Goal: Task Accomplishment & Management: Manage account settings

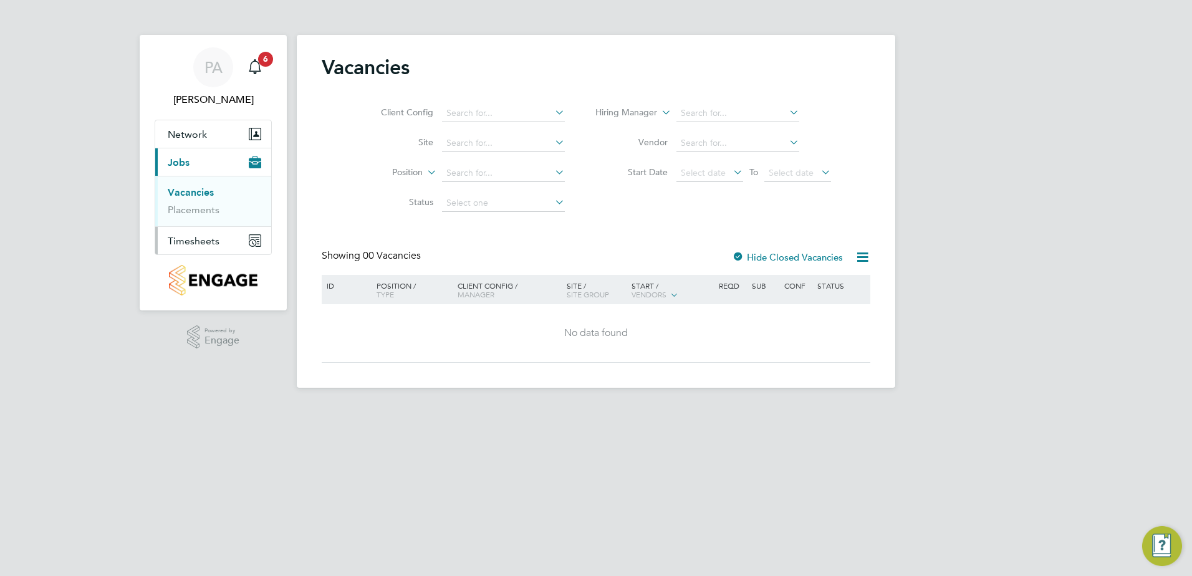
drag, startPoint x: 199, startPoint y: 244, endPoint x: 209, endPoint y: 239, distance: 11.2
click at [199, 244] on span "Timesheets" at bounding box center [194, 241] width 52 height 12
click at [205, 247] on button "Timesheets" at bounding box center [213, 240] width 116 height 27
click at [195, 227] on li "Timesheets" at bounding box center [215, 222] width 94 height 17
click at [196, 222] on link "Timesheets" at bounding box center [194, 220] width 52 height 12
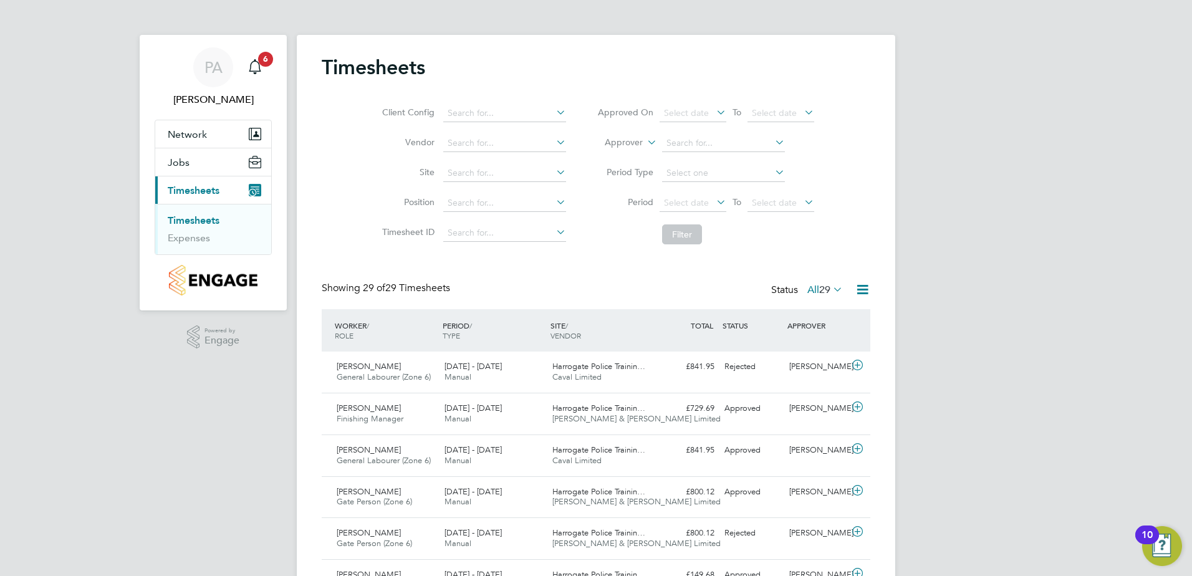
click at [862, 291] on icon at bounding box center [863, 290] width 16 height 16
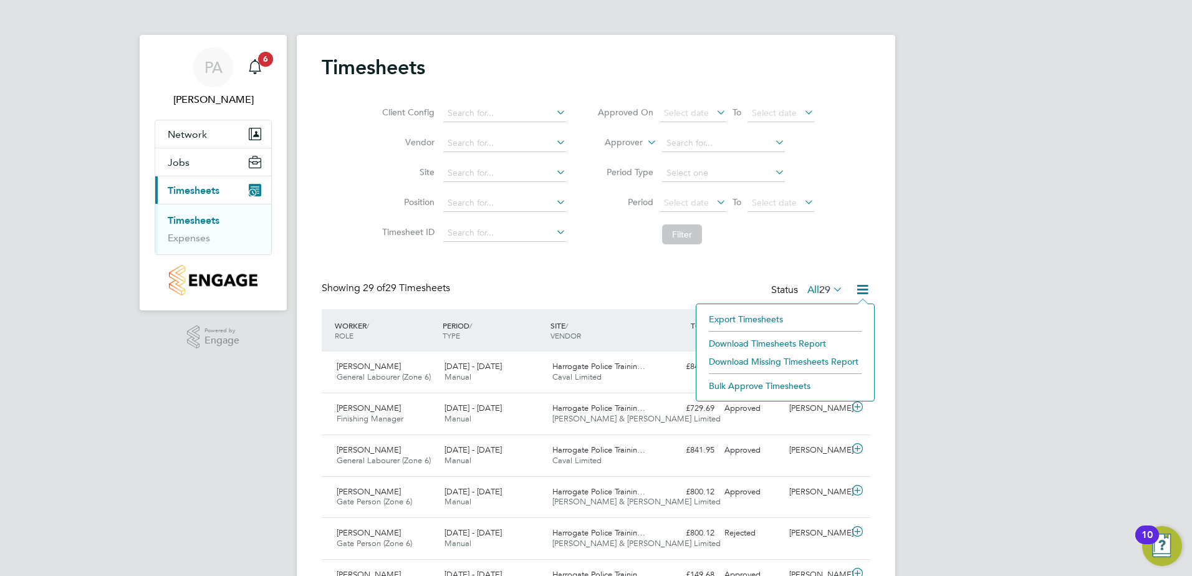
click at [862, 292] on icon at bounding box center [863, 290] width 16 height 16
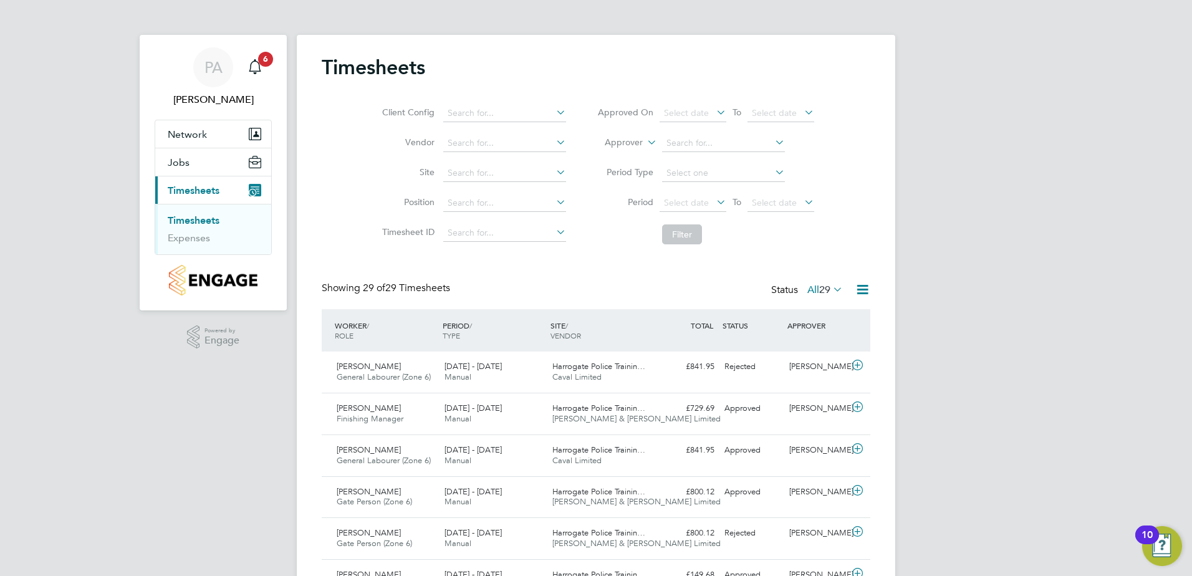
click at [829, 288] on span "29" at bounding box center [824, 290] width 11 height 12
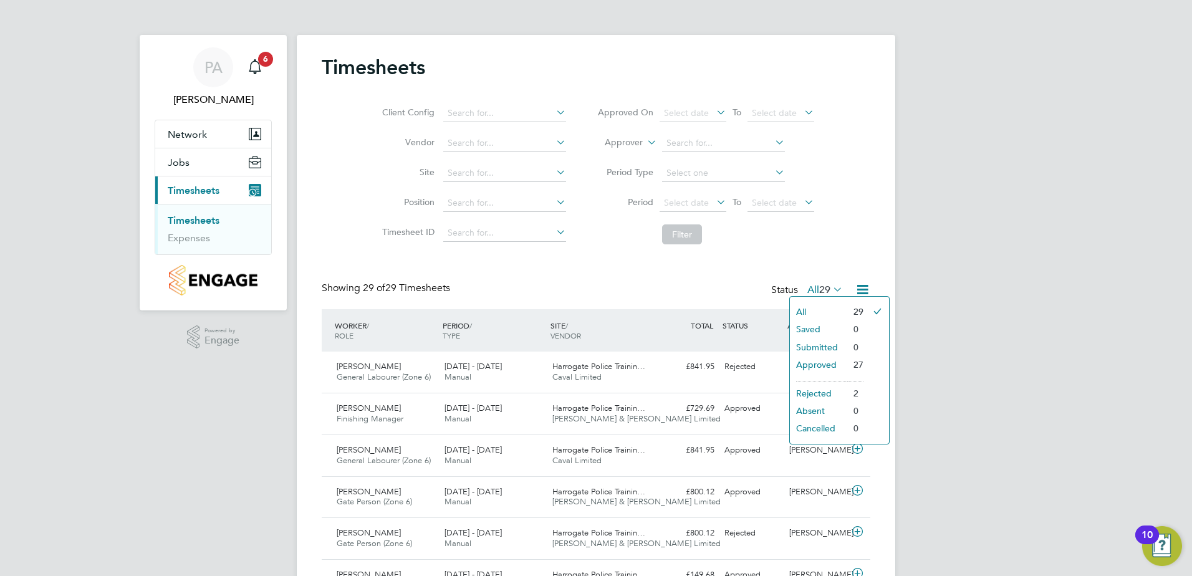
click at [809, 344] on li "Submitted" at bounding box center [818, 347] width 57 height 17
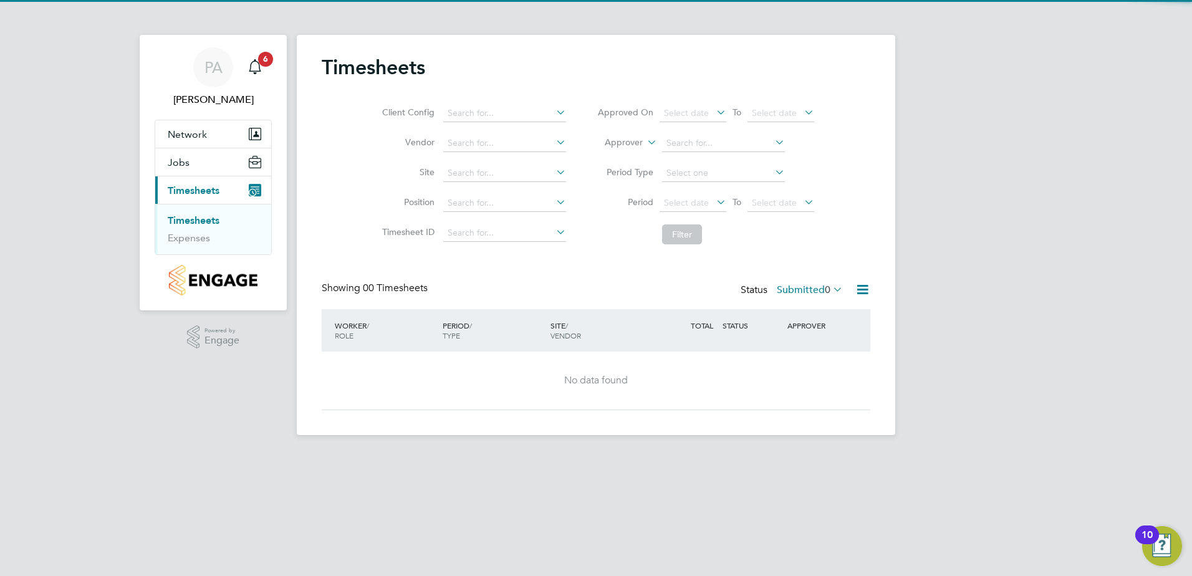
click at [814, 297] on div "Status Submitted 0" at bounding box center [793, 290] width 105 height 17
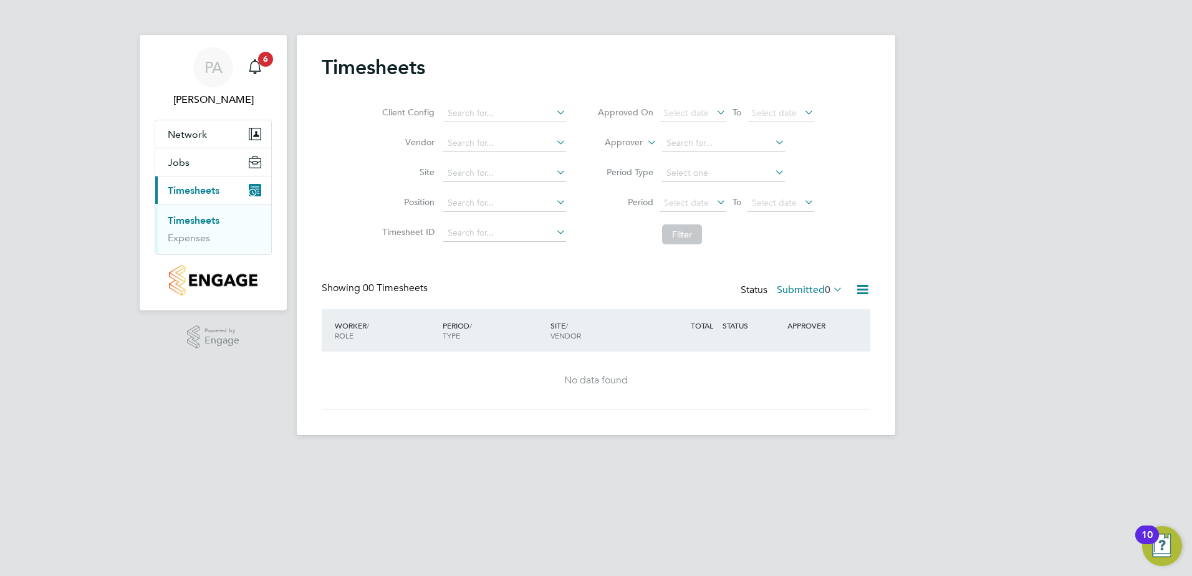
click at [817, 289] on label "Submitted 0" at bounding box center [810, 290] width 66 height 12
click at [810, 363] on li "Approved" at bounding box center [802, 364] width 57 height 17
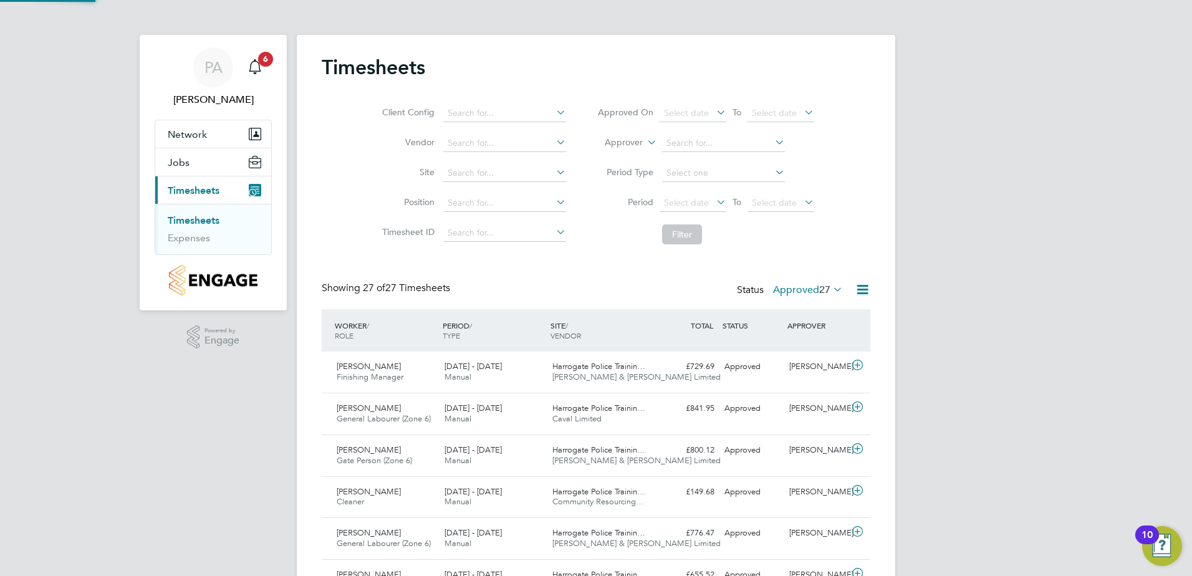
click at [809, 287] on label "Approved 27" at bounding box center [808, 290] width 70 height 12
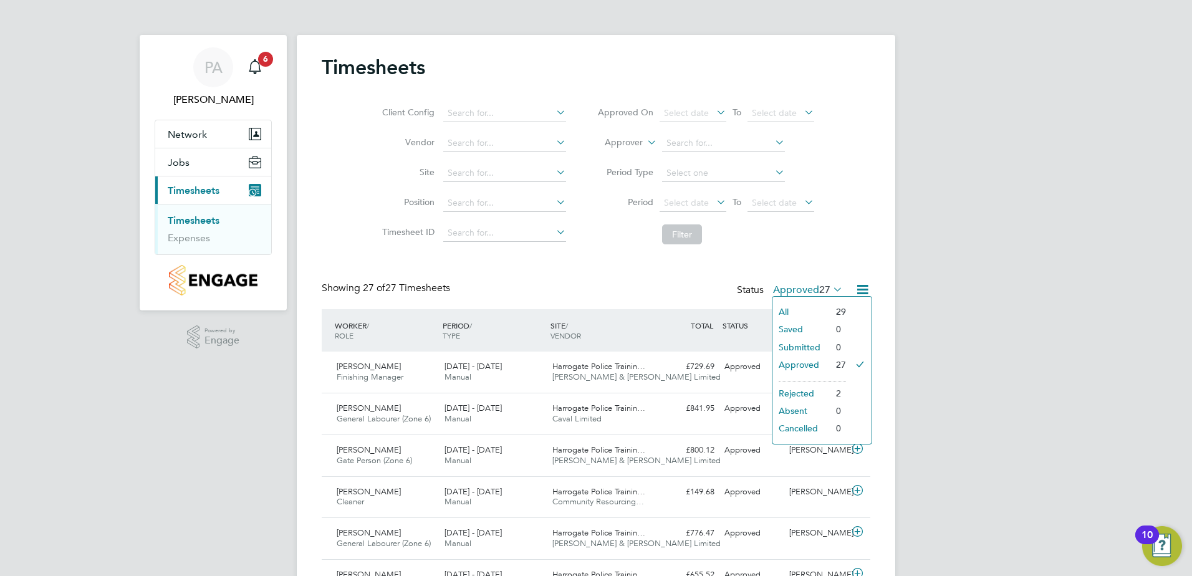
click at [800, 345] on li "Submitted" at bounding box center [800, 347] width 57 height 17
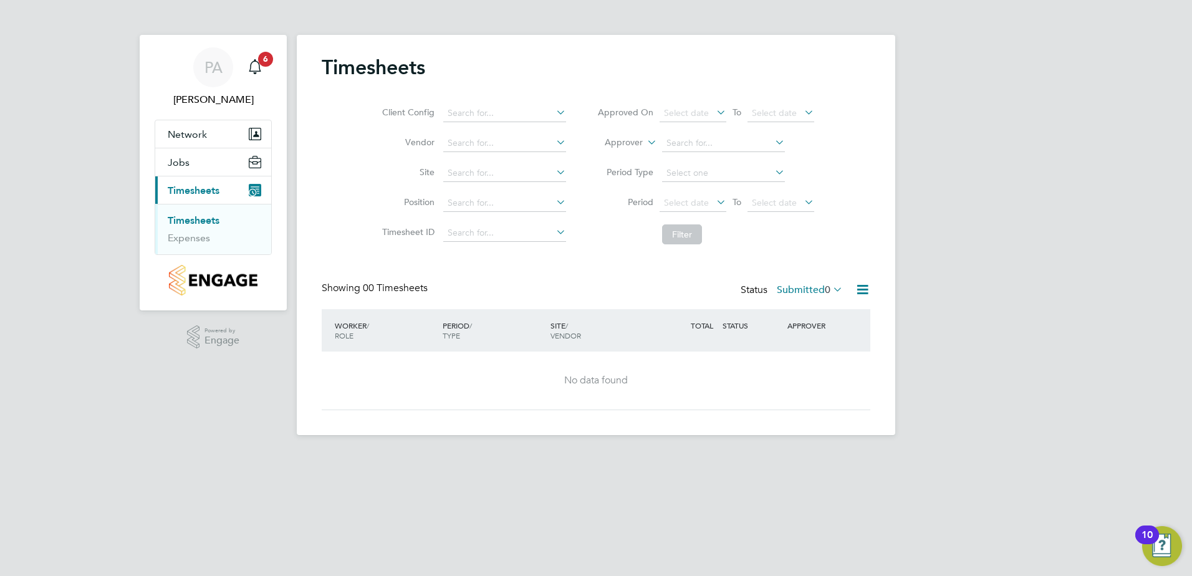
click at [804, 291] on label "Submitted 0" at bounding box center [810, 290] width 66 height 12
click at [784, 310] on li "All" at bounding box center [802, 311] width 57 height 17
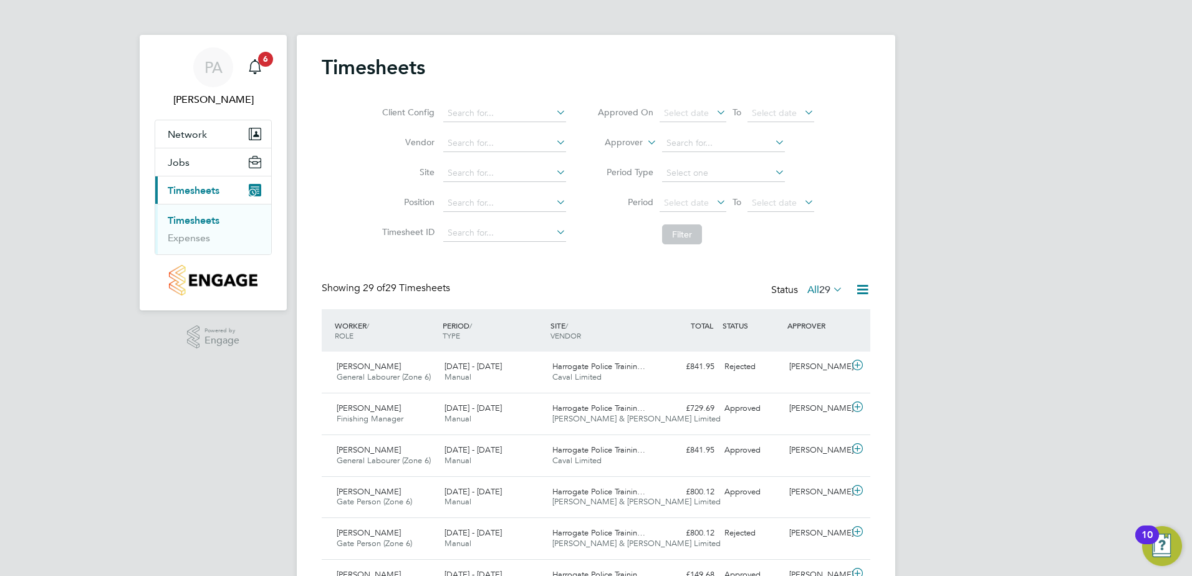
click at [819, 290] on span "29" at bounding box center [824, 290] width 11 height 12
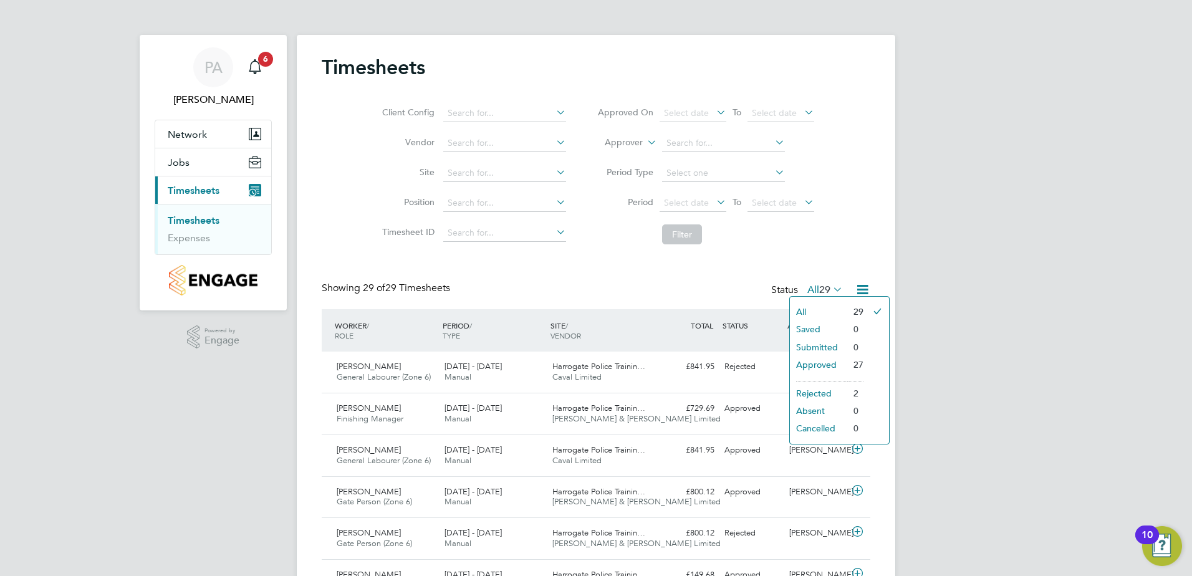
click at [829, 345] on li "Submitted" at bounding box center [818, 347] width 57 height 17
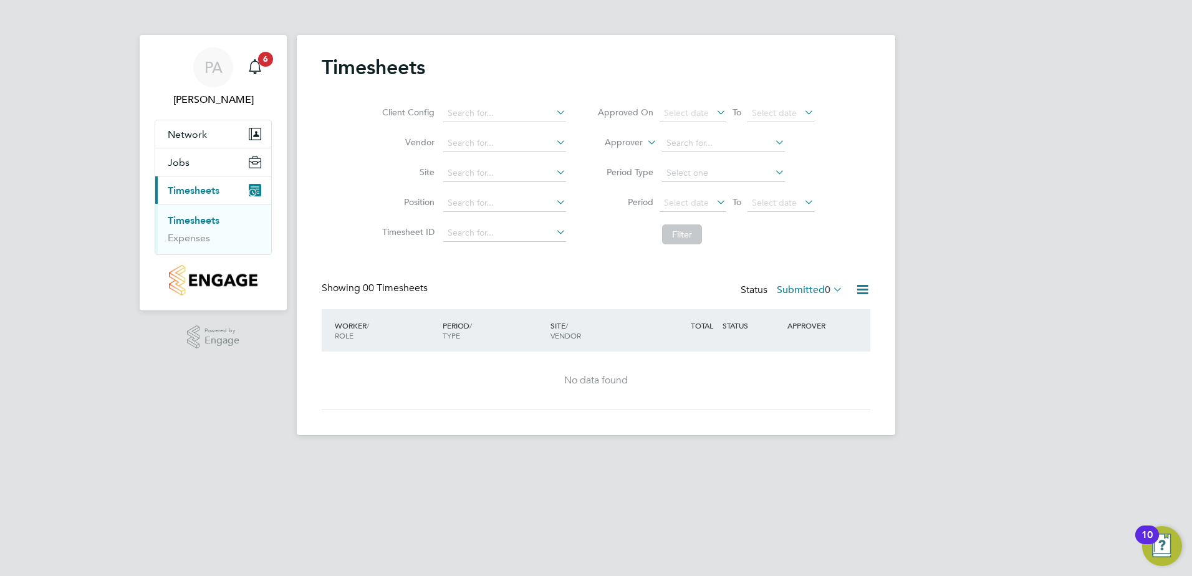
click at [569, 249] on div "Client Config Vendor Site Position Timesheet ID Approved On Select date To Sele…" at bounding box center [596, 171] width 549 height 158
click at [554, 228] on icon at bounding box center [554, 231] width 0 height 17
click at [557, 193] on li "Position" at bounding box center [472, 203] width 219 height 30
click at [554, 199] on icon at bounding box center [554, 201] width 0 height 17
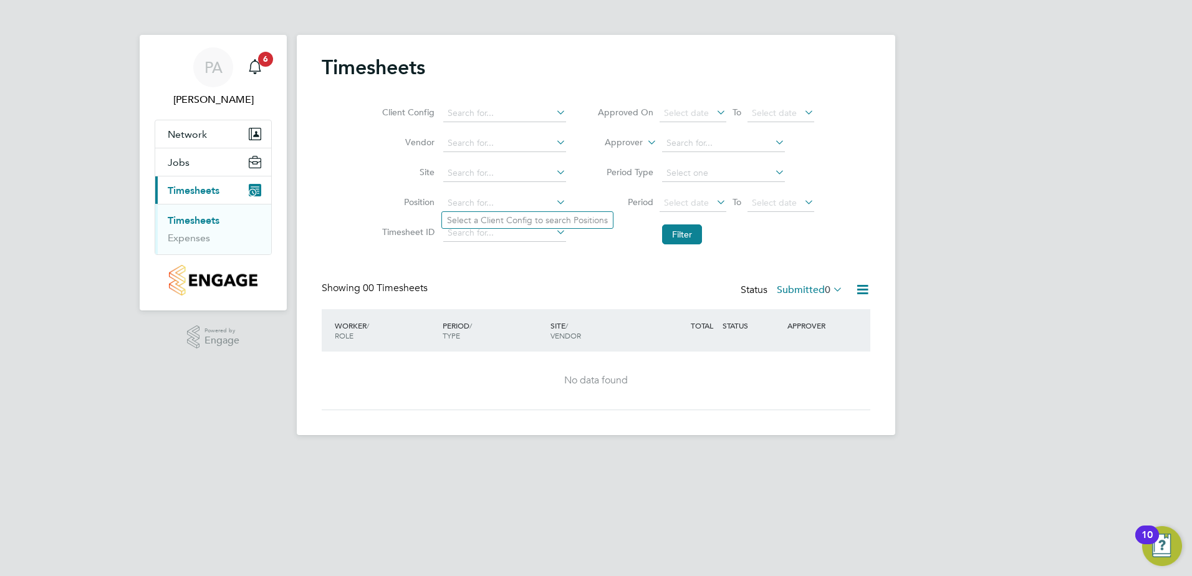
click at [582, 203] on li "Period Select date To Select date" at bounding box center [706, 203] width 248 height 30
click at [830, 294] on icon at bounding box center [830, 289] width 0 height 17
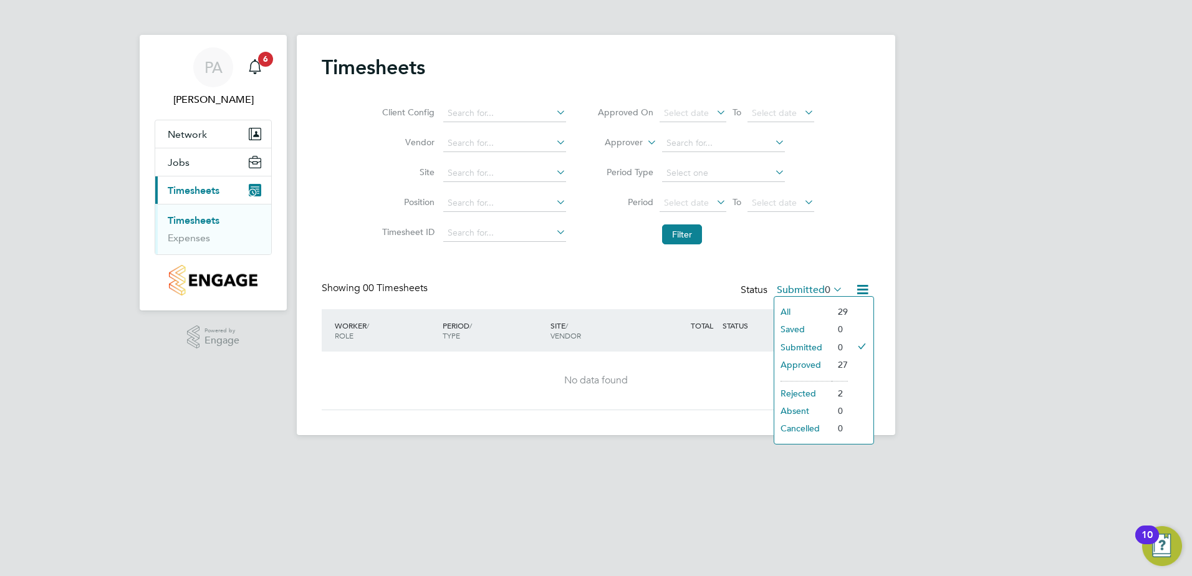
click at [794, 308] on li "All" at bounding box center [802, 311] width 57 height 17
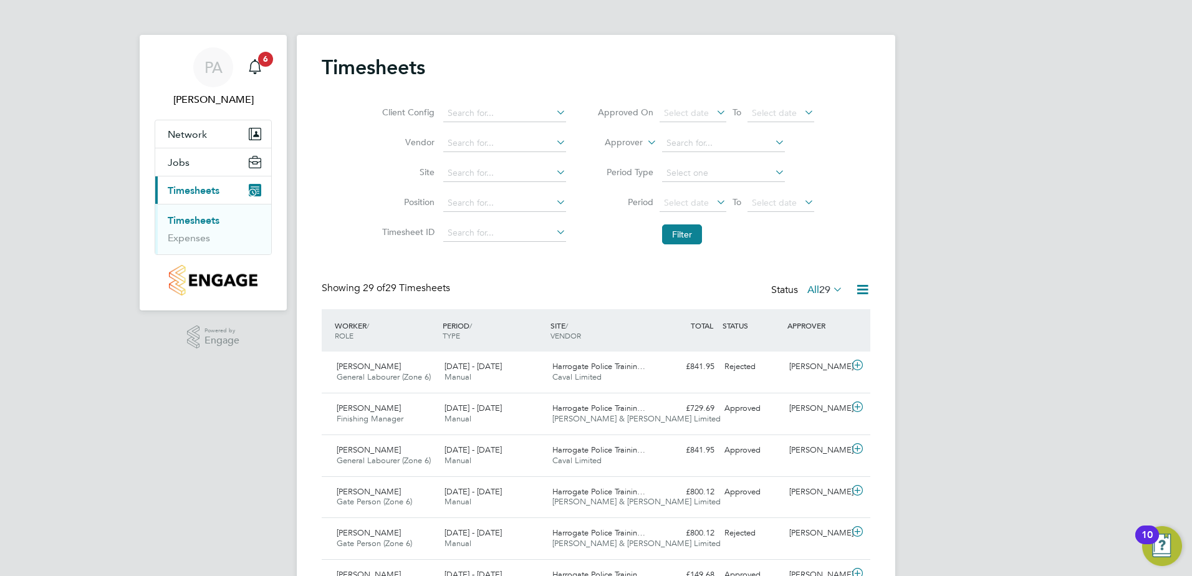
click at [554, 174] on icon at bounding box center [554, 171] width 0 height 17
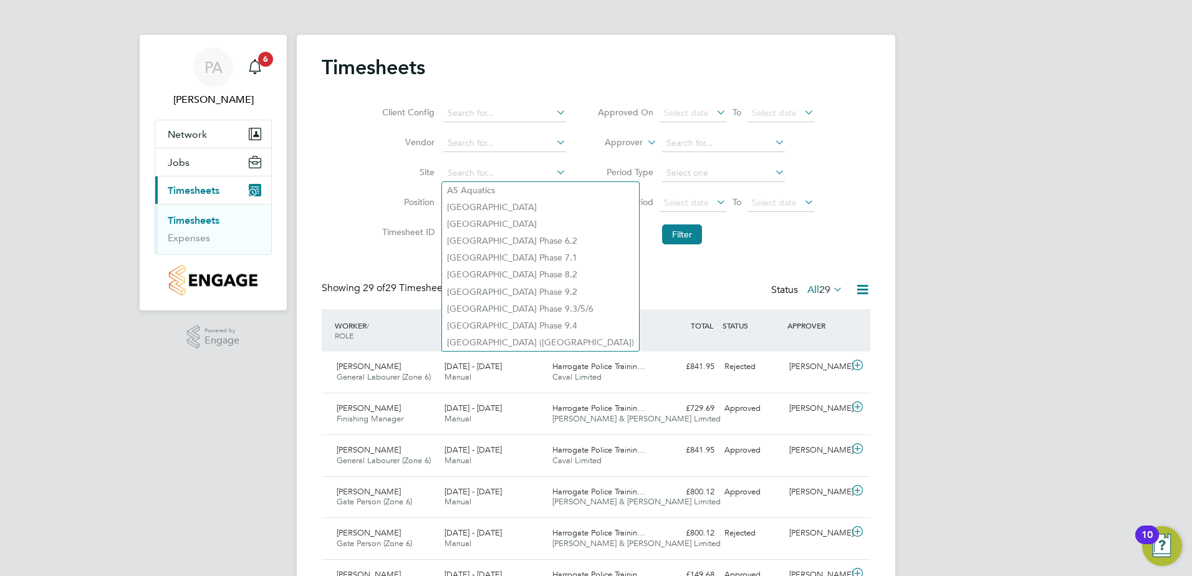
click at [554, 174] on icon at bounding box center [554, 171] width 0 height 17
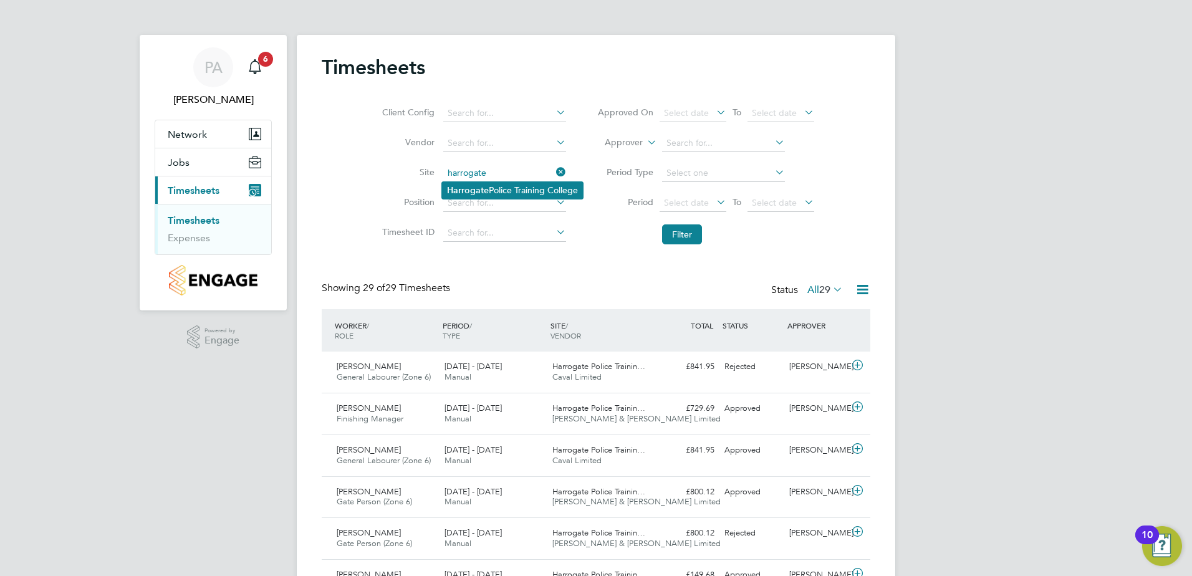
click at [544, 187] on li "Harrogate Police Training College" at bounding box center [512, 190] width 141 height 17
type input "Harrogate Police Training College"
click at [668, 229] on button "Filter" at bounding box center [682, 234] width 40 height 20
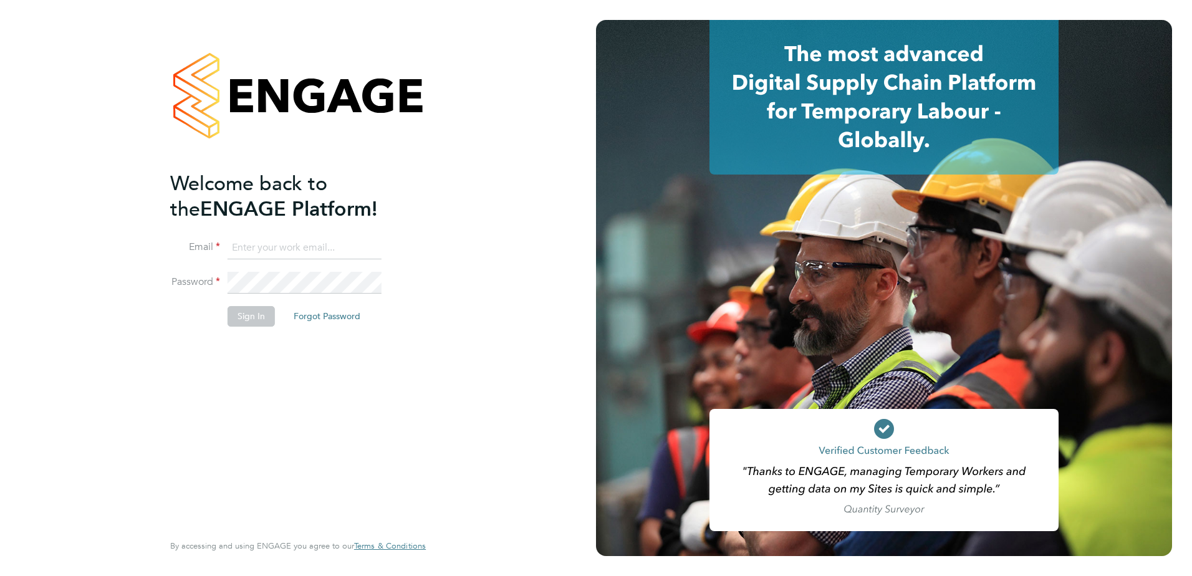
type input "pablo.afzal@vistry.co.uk"
click at [240, 314] on button "Sign In" at bounding box center [251, 316] width 47 height 20
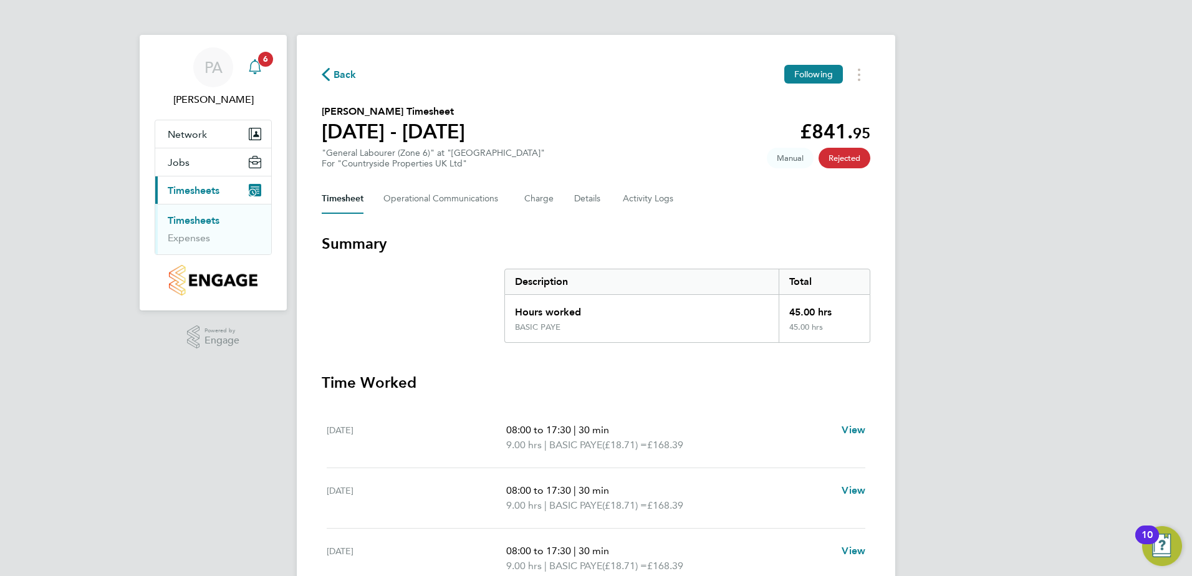
click at [257, 75] on div "Main navigation" at bounding box center [255, 67] width 25 height 25
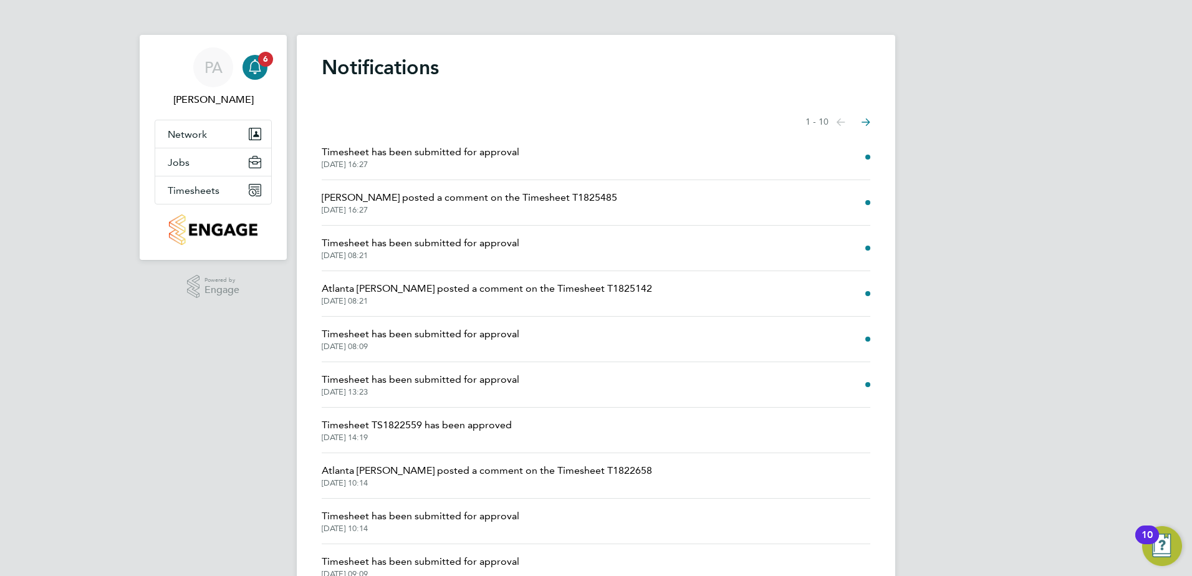
click at [456, 385] on span "Timesheet has been submitted for approval" at bounding box center [421, 379] width 198 height 15
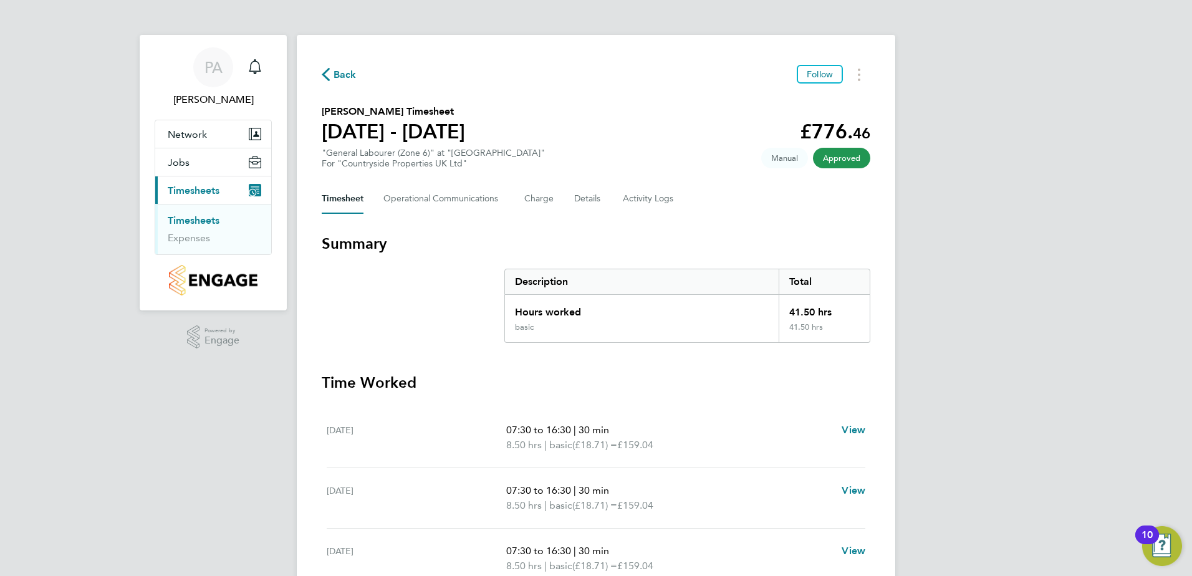
click at [346, 74] on span "Back" at bounding box center [345, 74] width 23 height 15
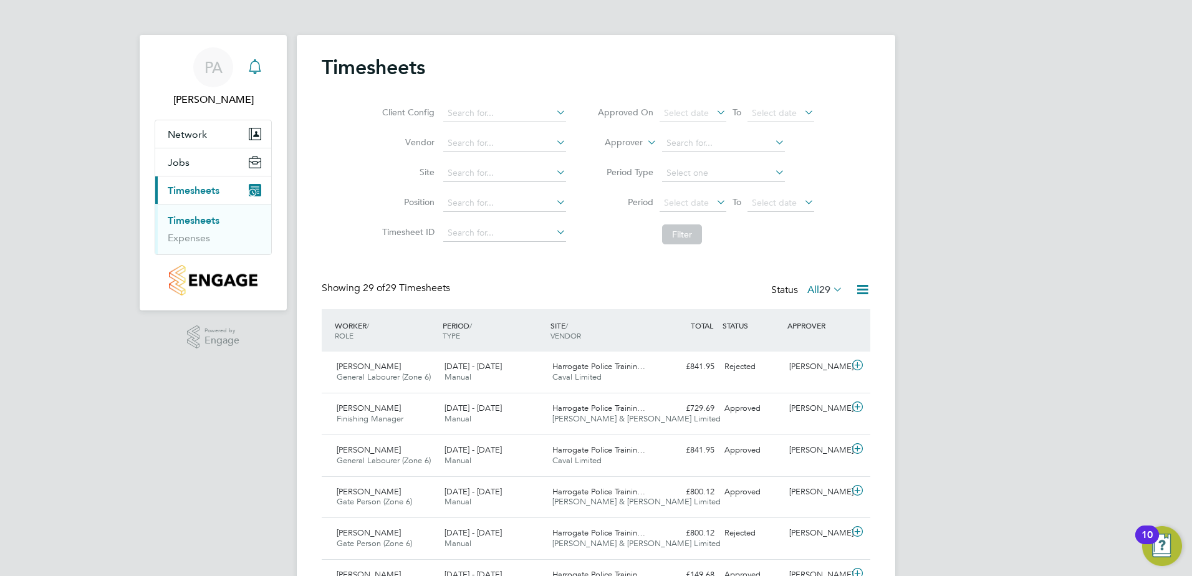
click at [252, 70] on icon "Main navigation" at bounding box center [255, 66] width 15 height 15
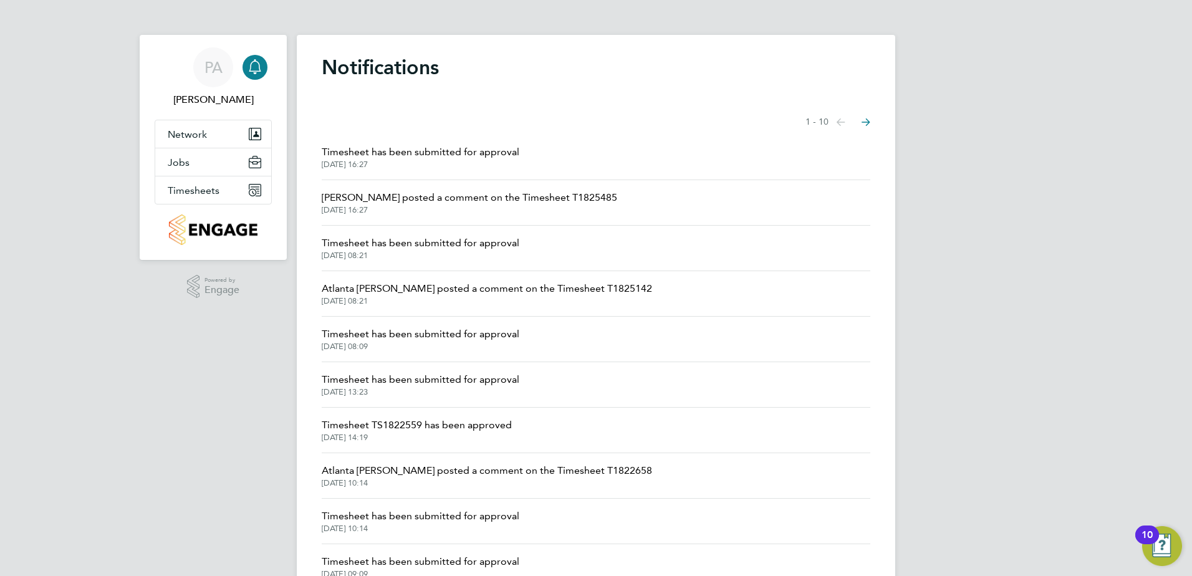
click at [428, 383] on span "Timesheet has been submitted for approval" at bounding box center [421, 379] width 198 height 15
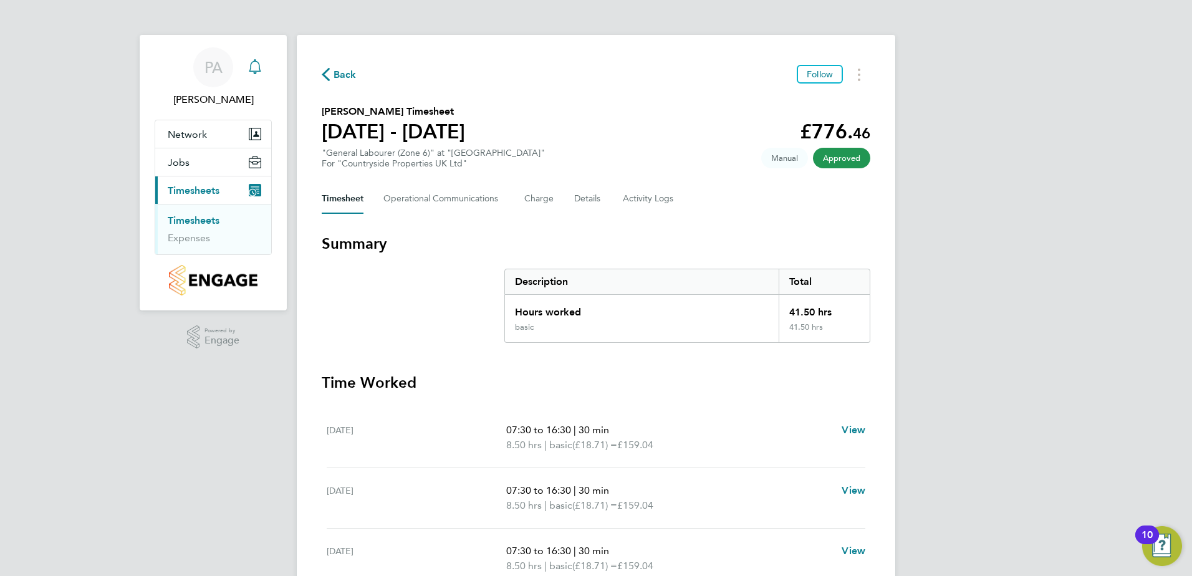
click at [262, 60] on div "Main navigation" at bounding box center [255, 67] width 25 height 25
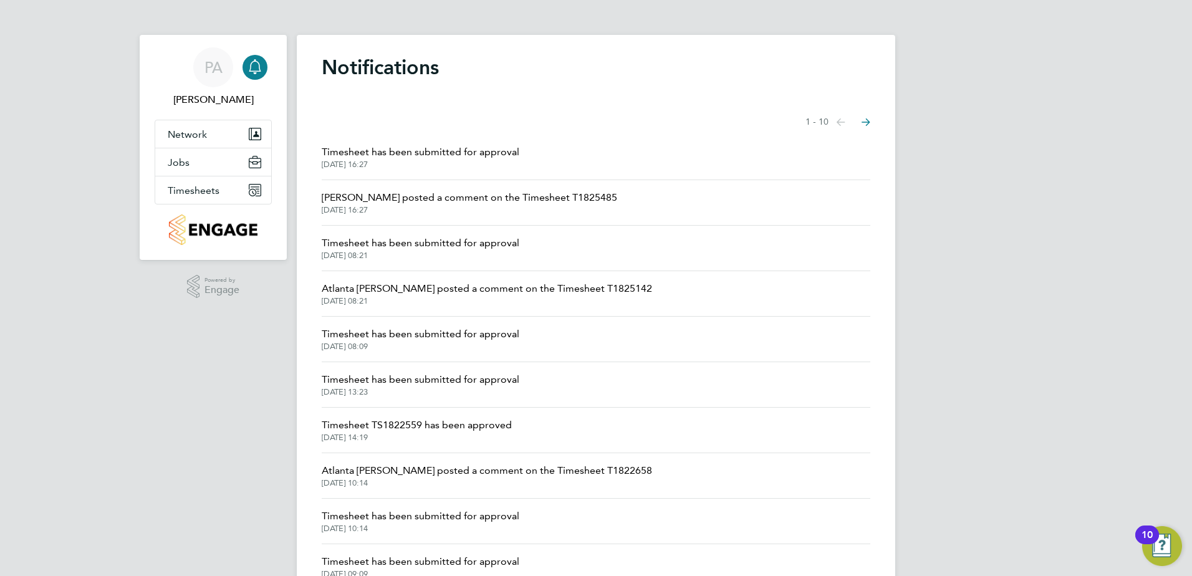
click at [426, 342] on span "22 Sep 2025, 08:09" at bounding box center [421, 347] width 198 height 10
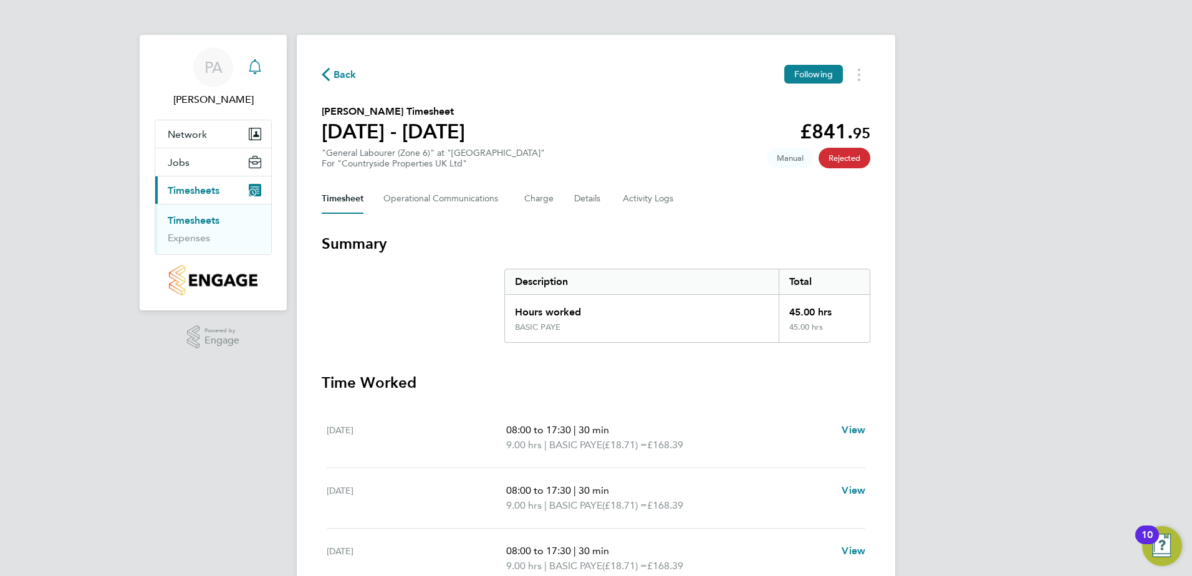
click at [257, 64] on icon "Main navigation" at bounding box center [255, 66] width 15 height 15
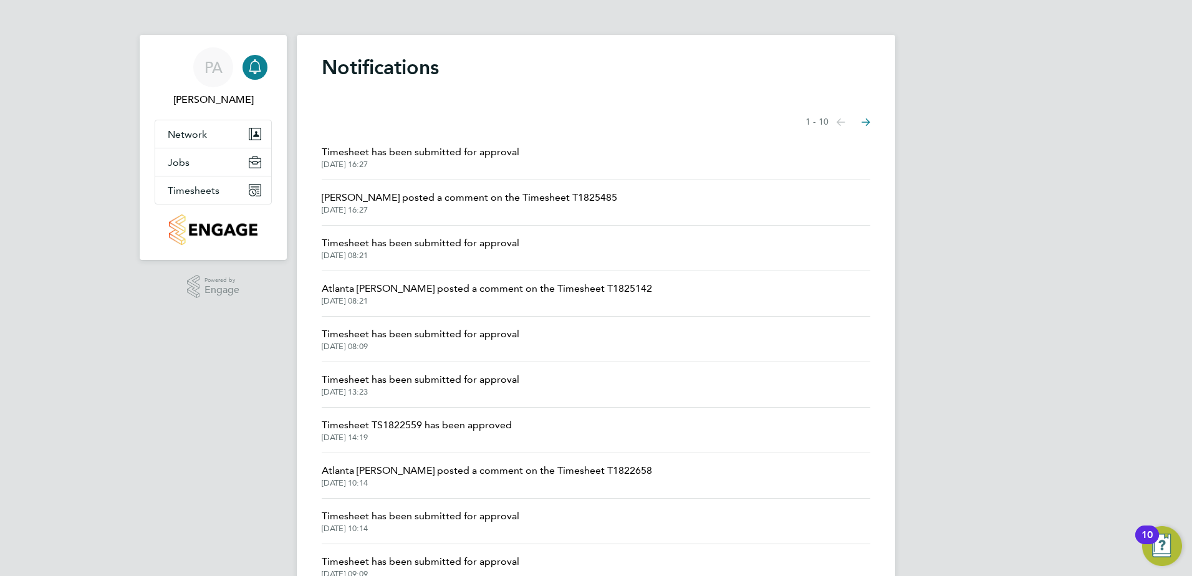
click at [400, 285] on span "Atlanta Kereisaite posted a comment on the Timesheet T1825142" at bounding box center [487, 288] width 330 height 15
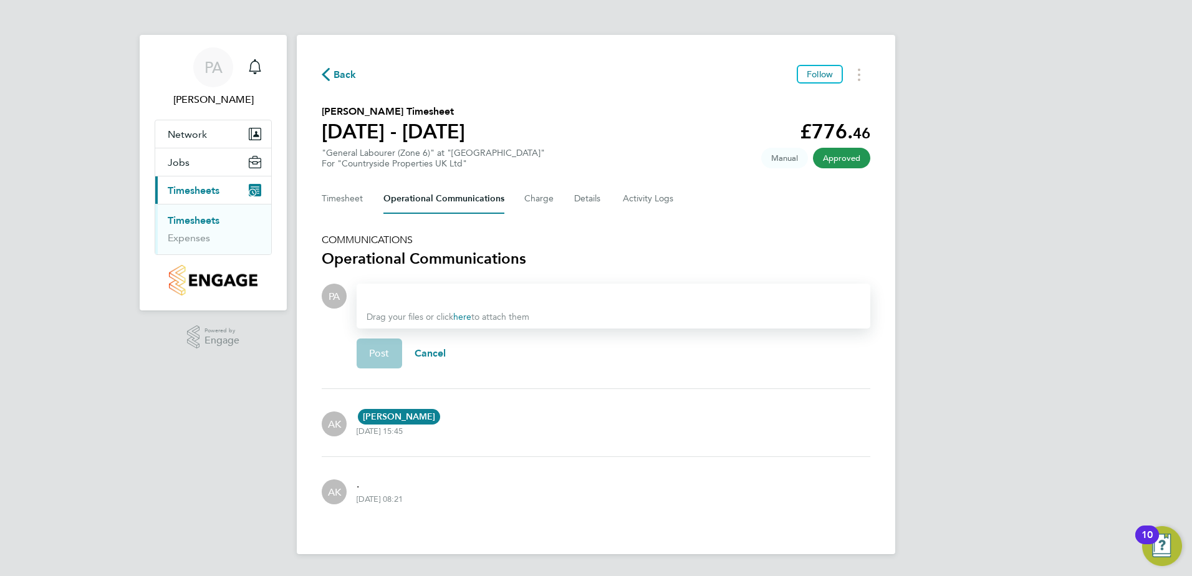
click at [249, 426] on div "PA Pablo Afzal Notifications Applications: Network Team Members Sites Jobs Vaca…" at bounding box center [596, 287] width 1192 height 574
click at [250, 392] on div "PA Pablo Afzal Notifications Applications: Network Team Members Sites Jobs Vaca…" at bounding box center [596, 287] width 1192 height 574
click at [262, 67] on icon "Main navigation" at bounding box center [255, 66] width 15 height 15
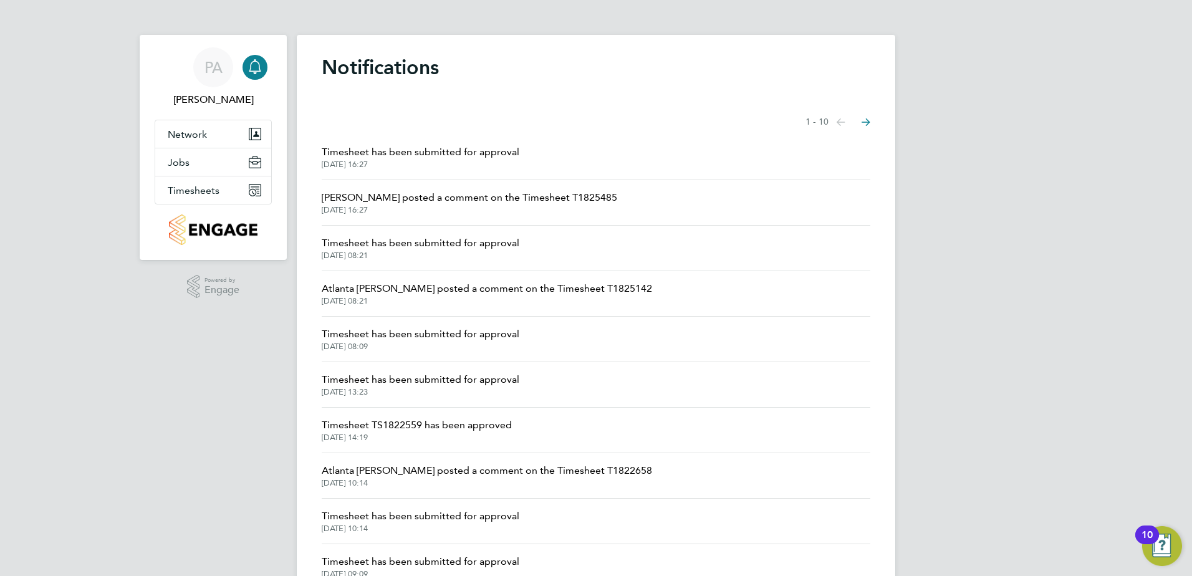
click at [527, 254] on li "Timesheet has been submitted for approval 23 Sep 2025, 08:21" at bounding box center [596, 249] width 549 height 46
click at [487, 243] on span "Timesheet has been submitted for approval" at bounding box center [421, 243] width 198 height 15
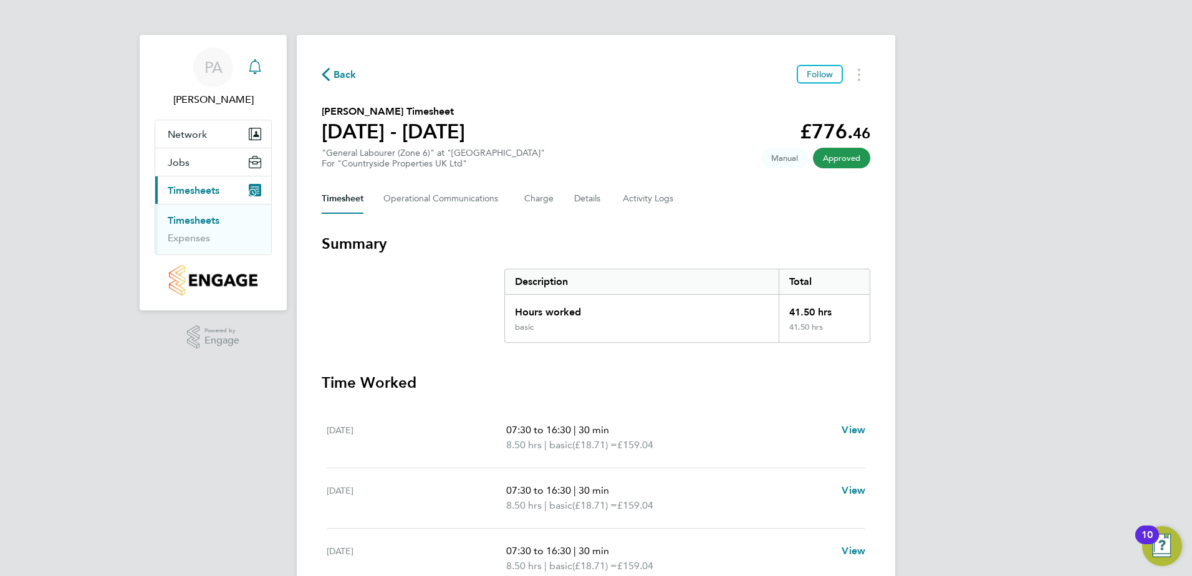
click at [262, 59] on div "Main navigation" at bounding box center [255, 67] width 25 height 25
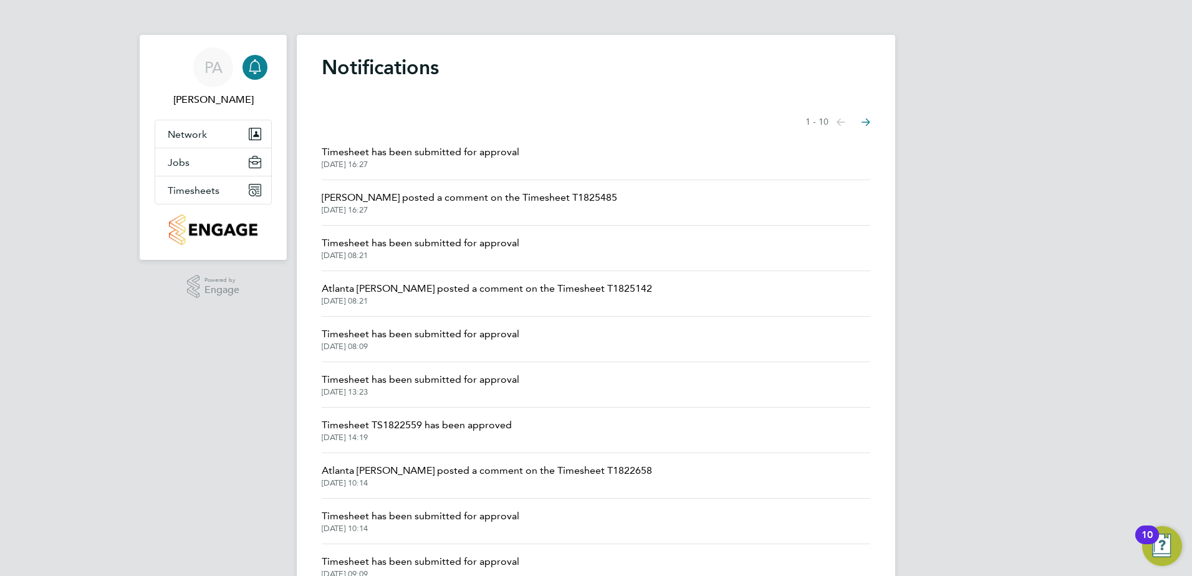
click at [506, 199] on span "Tim Wells posted a comment on the Timesheet T1825485" at bounding box center [470, 197] width 296 height 15
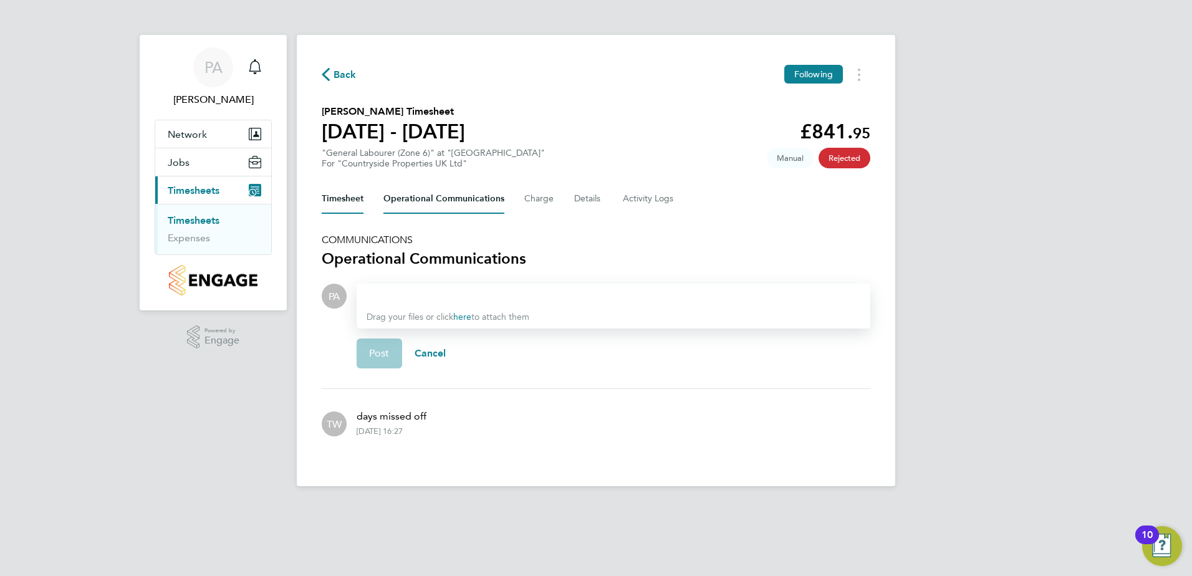
click at [345, 202] on button "Timesheet" at bounding box center [343, 199] width 42 height 30
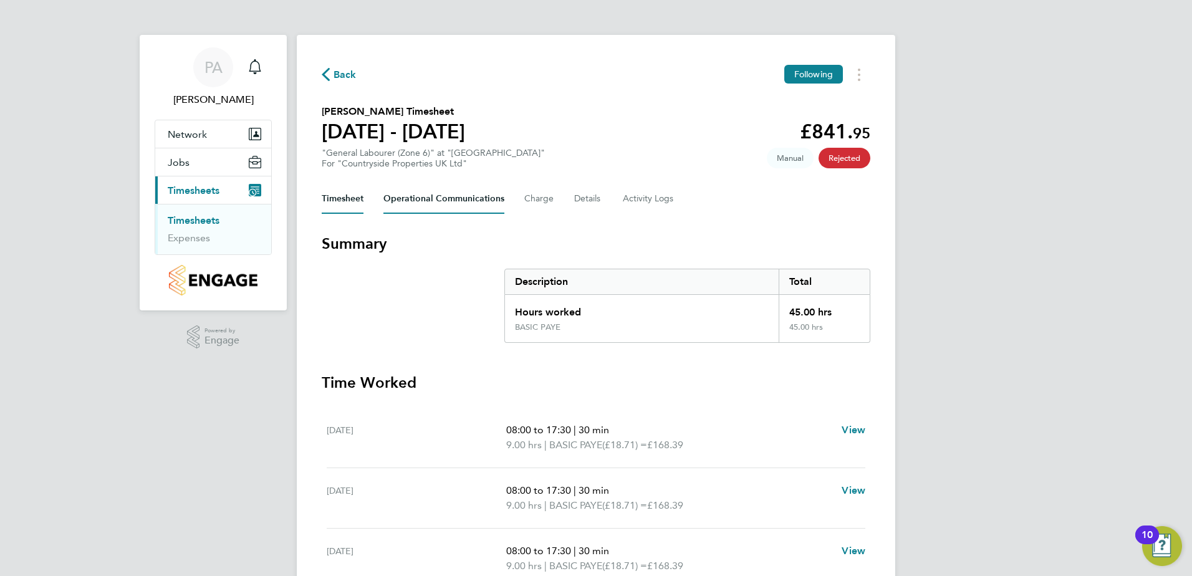
click at [438, 198] on Communications-tab "Operational Communications" at bounding box center [443, 199] width 121 height 30
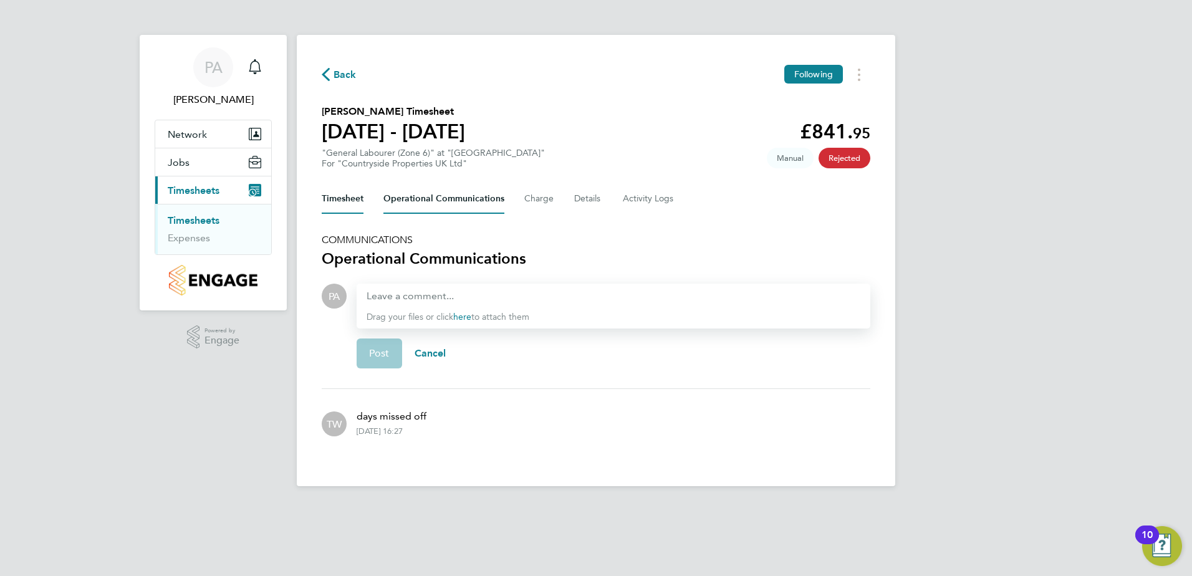
click at [355, 204] on button "Timesheet" at bounding box center [343, 199] width 42 height 30
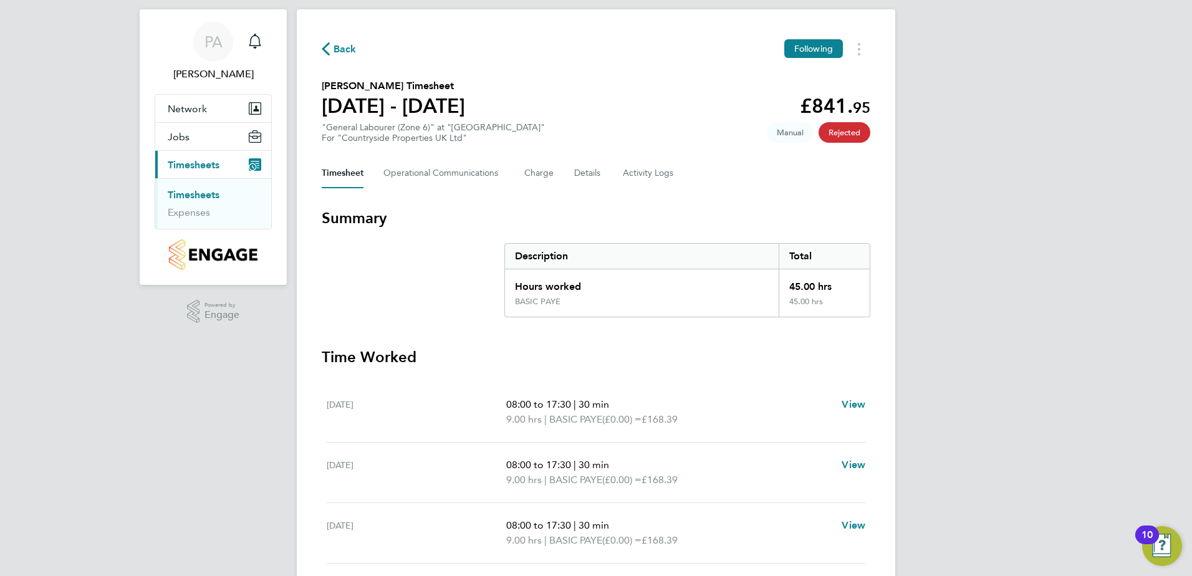
click at [792, 133] on span "Manual" at bounding box center [790, 132] width 47 height 21
click at [834, 131] on span "Rejected" at bounding box center [845, 132] width 52 height 21
click at [856, 51] on button "Timesheets Menu" at bounding box center [859, 48] width 22 height 19
click at [262, 44] on div "Main navigation" at bounding box center [255, 41] width 25 height 25
click at [266, 42] on div "Main navigation" at bounding box center [255, 41] width 25 height 25
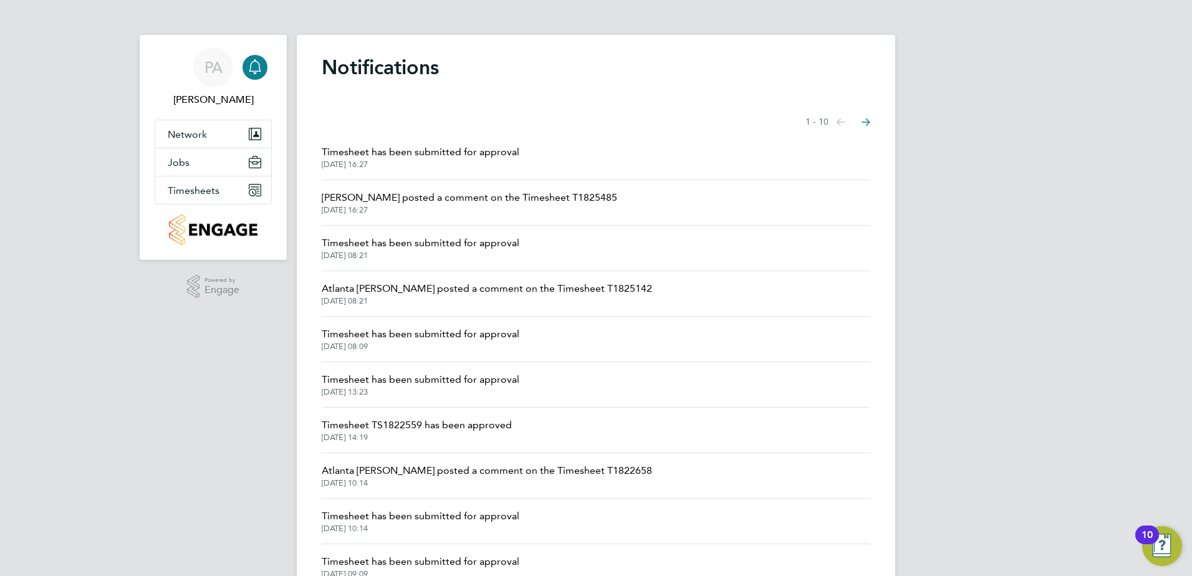
click at [253, 44] on app-nav-user-info "PA Pablo Afzal Notifications" at bounding box center [213, 77] width 117 height 85
click at [429, 153] on span "Timesheet has been submitted for approval" at bounding box center [421, 152] width 198 height 15
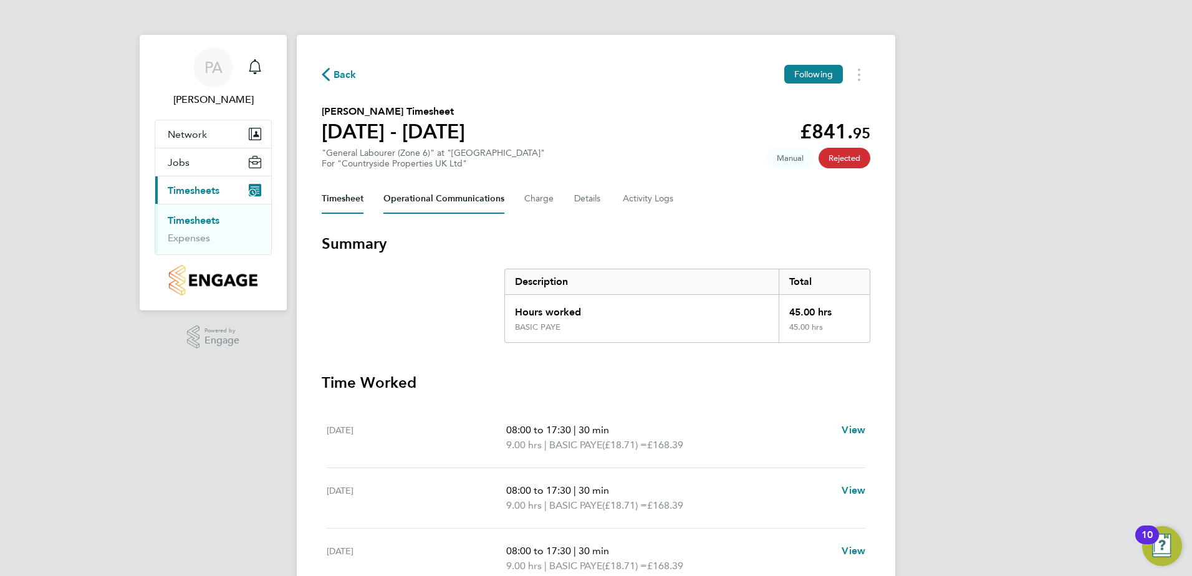
click at [466, 199] on Communications-tab "Operational Communications" at bounding box center [443, 199] width 121 height 30
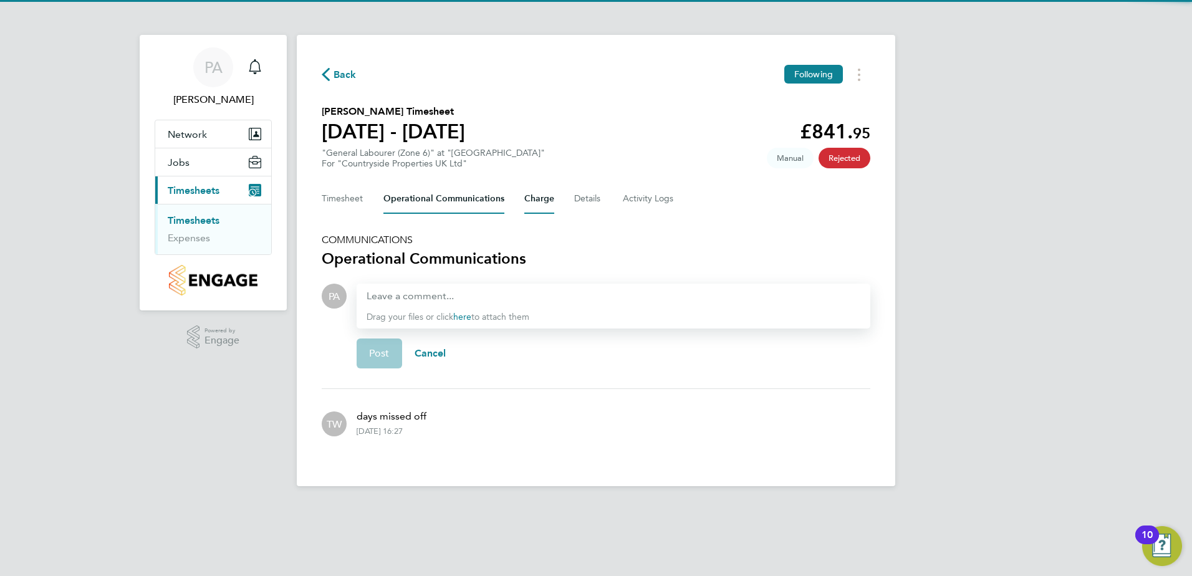
click at [546, 203] on button "Charge" at bounding box center [539, 199] width 30 height 30
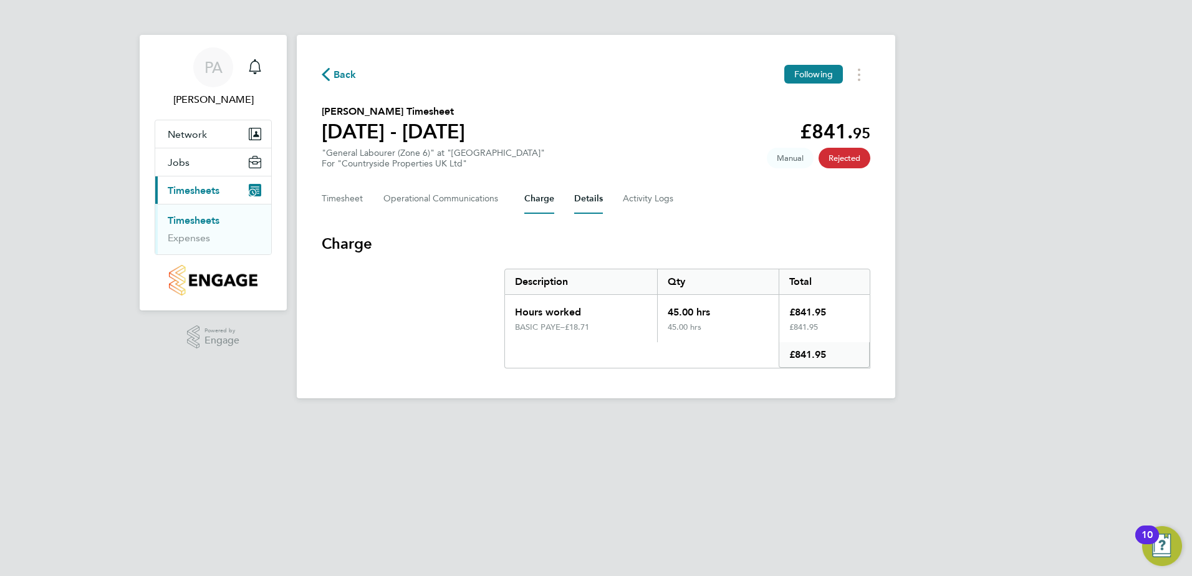
click at [575, 205] on button "Details" at bounding box center [588, 199] width 29 height 30
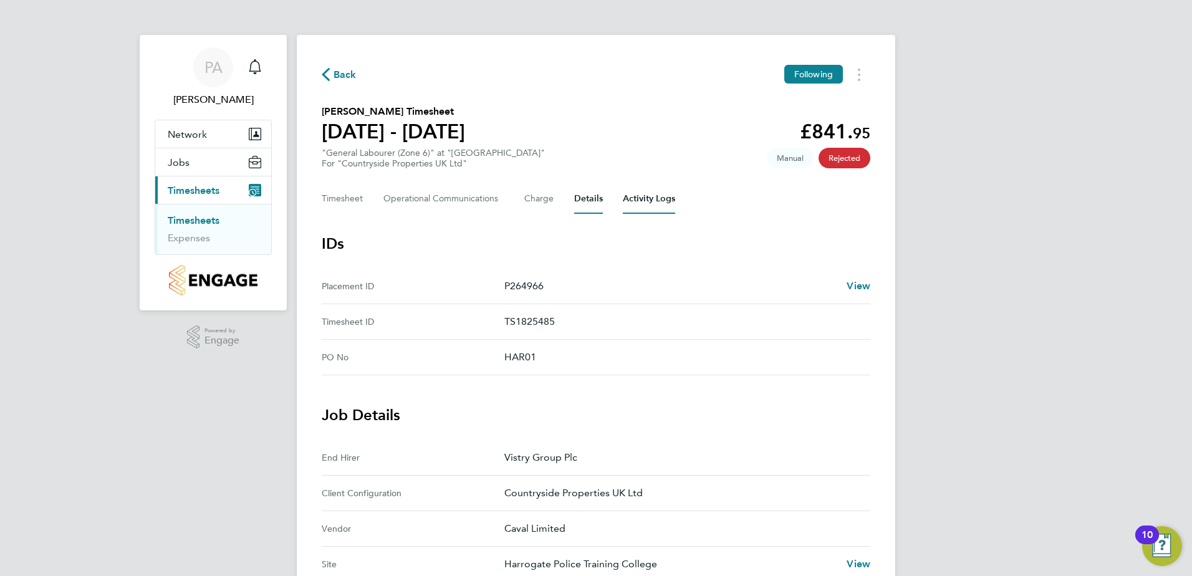
click at [648, 204] on Logs-tab "Activity Logs" at bounding box center [649, 199] width 52 height 30
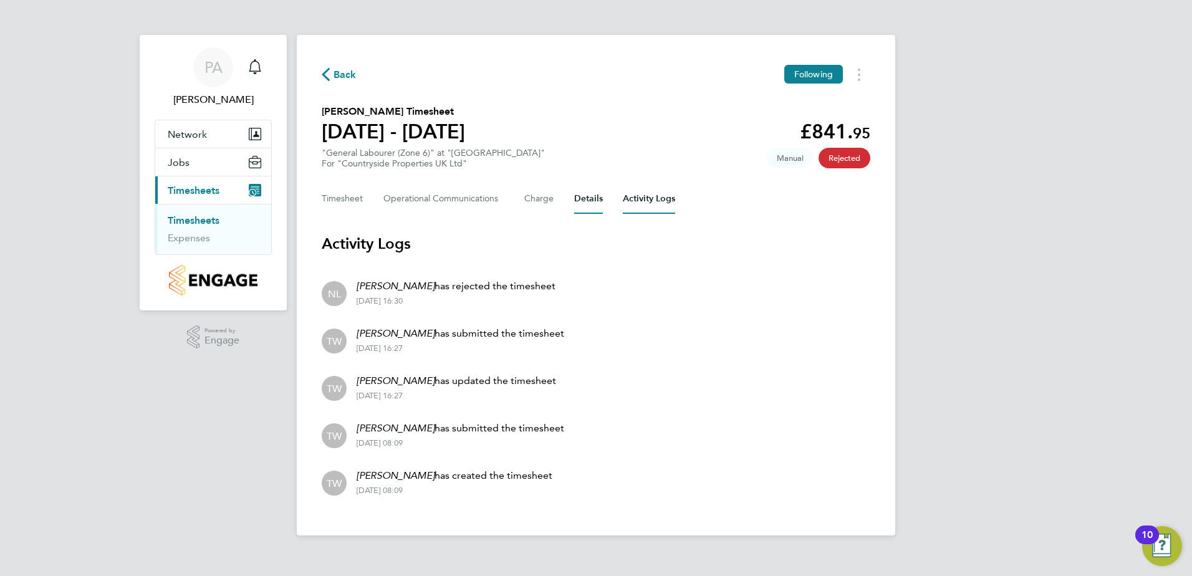
click at [589, 196] on button "Details" at bounding box center [588, 199] width 29 height 30
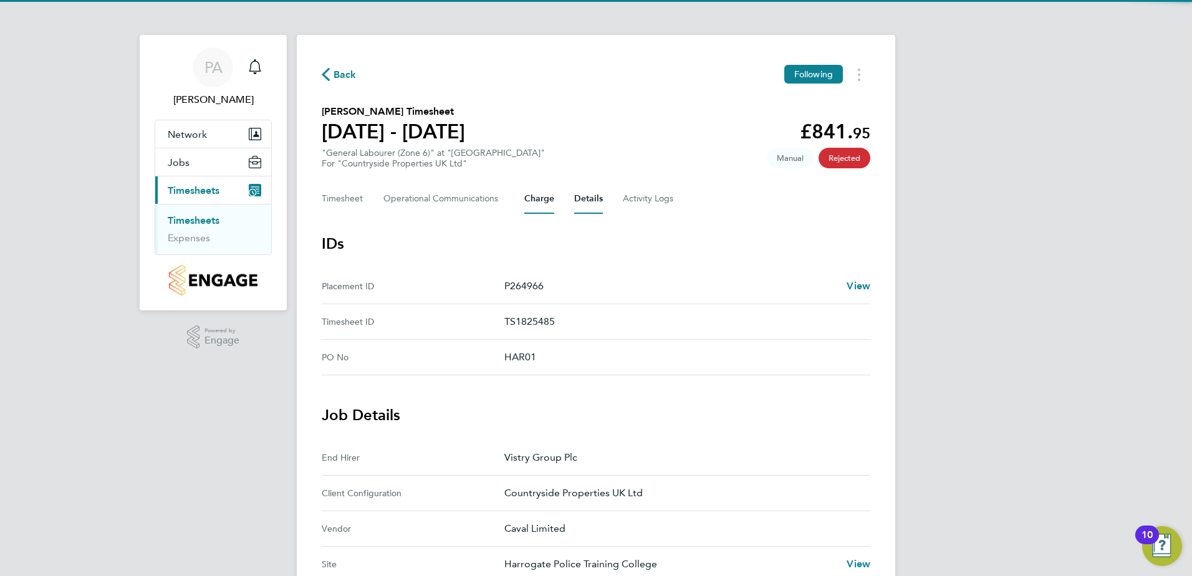
click at [534, 196] on button "Charge" at bounding box center [539, 199] width 30 height 30
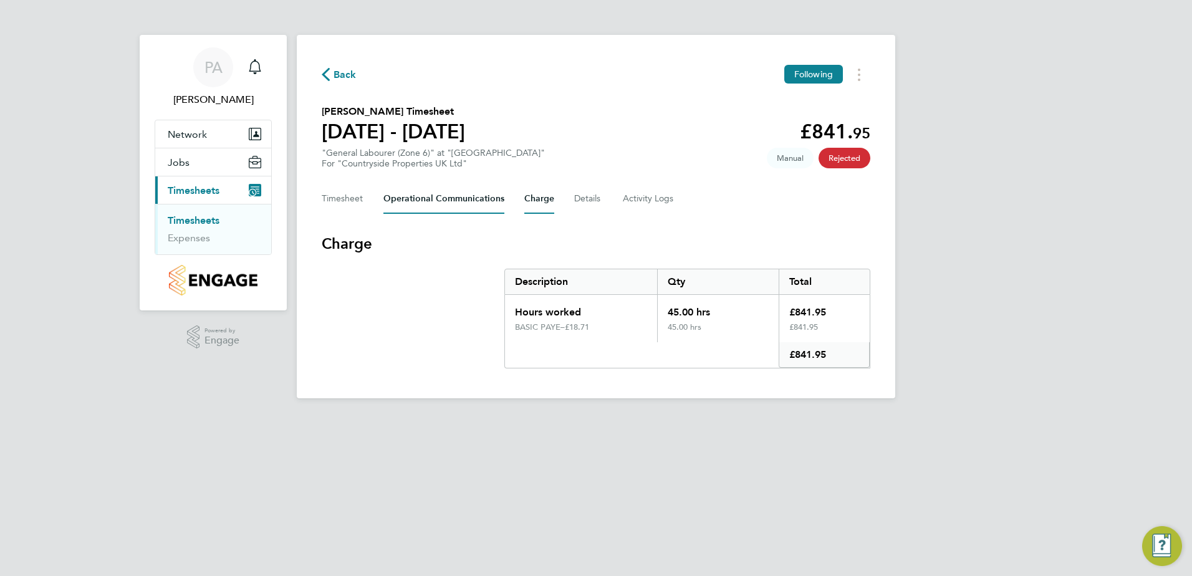
click at [443, 198] on Communications-tab "Operational Communications" at bounding box center [443, 199] width 121 height 30
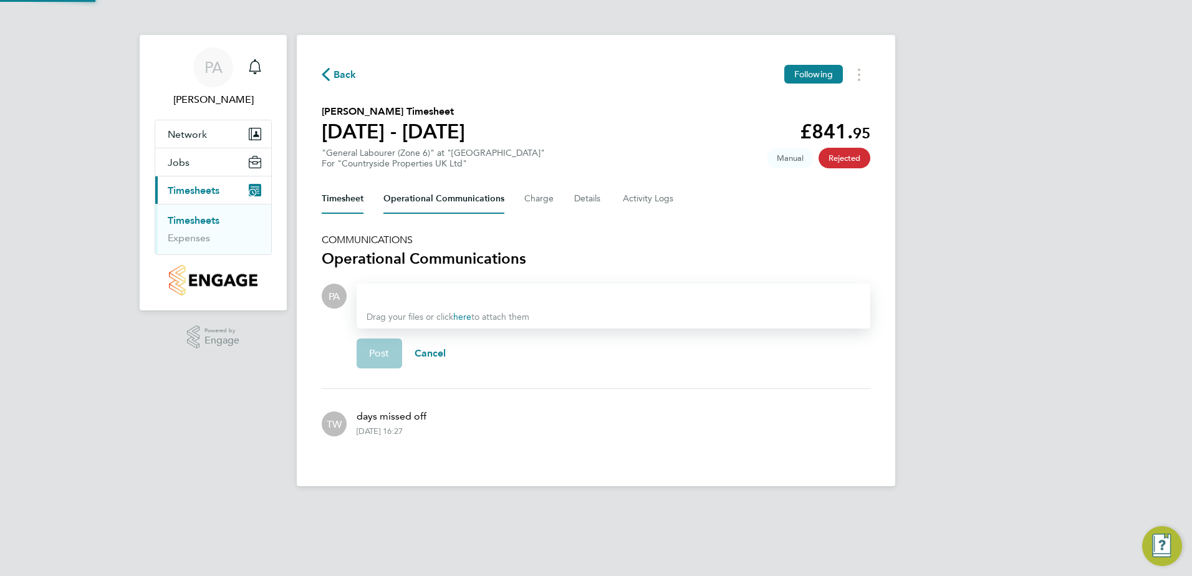
drag, startPoint x: 362, startPoint y: 199, endPoint x: 347, endPoint y: 201, distance: 14.4
click at [362, 199] on button "Timesheet" at bounding box center [343, 199] width 42 height 30
